Goal: Navigation & Orientation: Find specific page/section

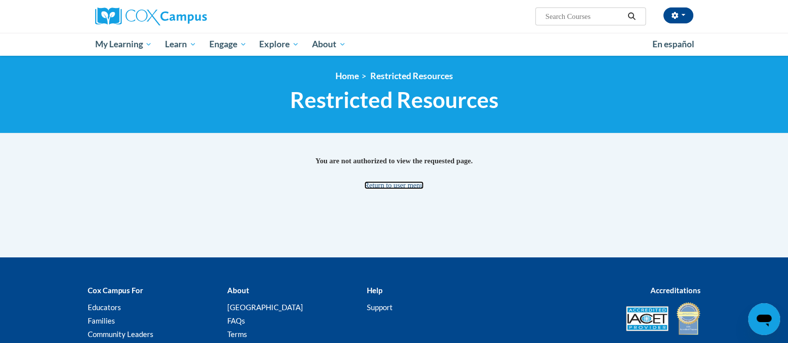
click at [384, 185] on link "Return to user menu" at bounding box center [393, 185] width 59 height 8
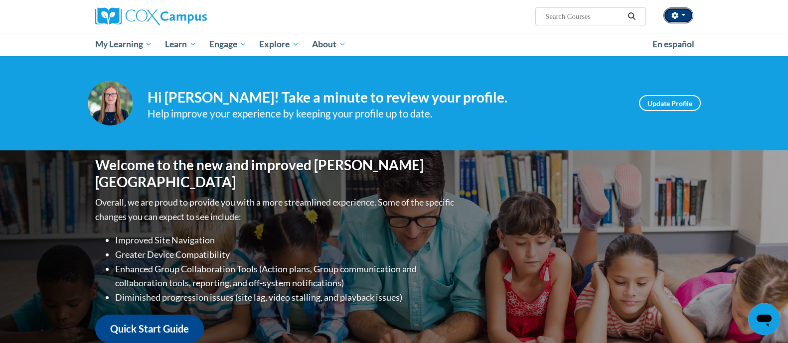
drag, startPoint x: 0, startPoint y: 0, endPoint x: 686, endPoint y: 21, distance: 686.2
click at [686, 21] on button "button" at bounding box center [678, 15] width 30 height 16
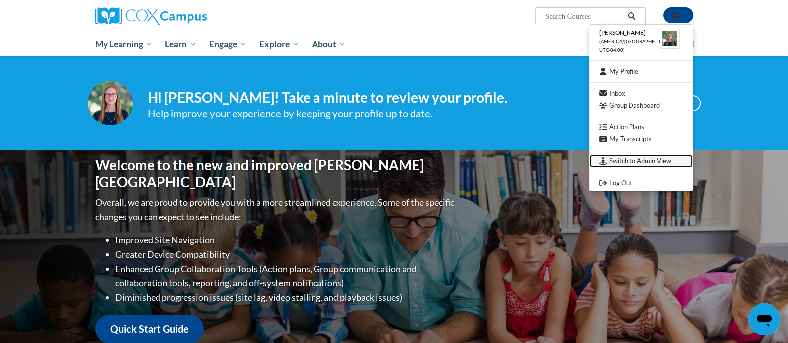
click at [648, 158] on link "Switch to Admin View" at bounding box center [641, 161] width 104 height 12
